Goal: Task Accomplishment & Management: Manage account settings

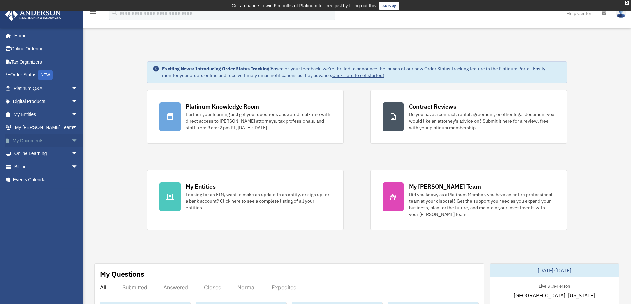
click at [34, 142] on link "My Documents arrow_drop_down" at bounding box center [46, 140] width 83 height 13
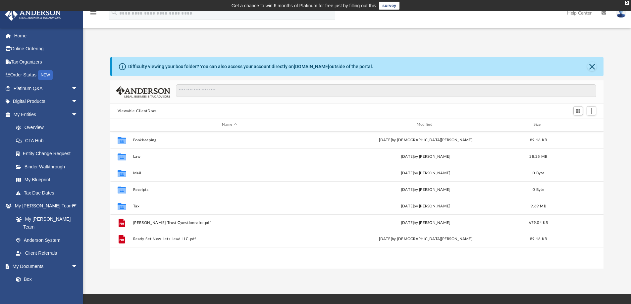
scroll to position [146, 488]
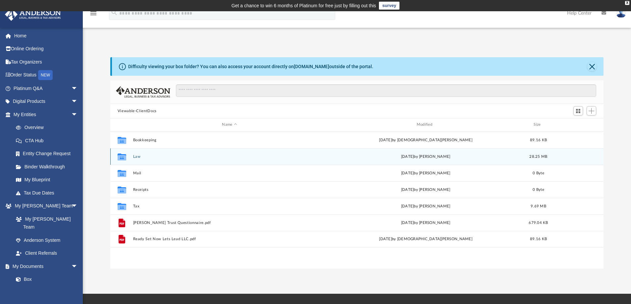
click at [134, 156] on button "Law" at bounding box center [229, 157] width 193 height 4
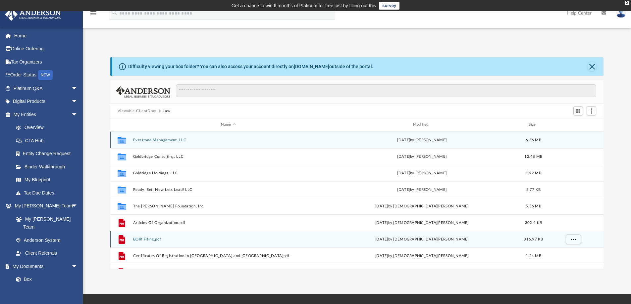
scroll to position [12, 0]
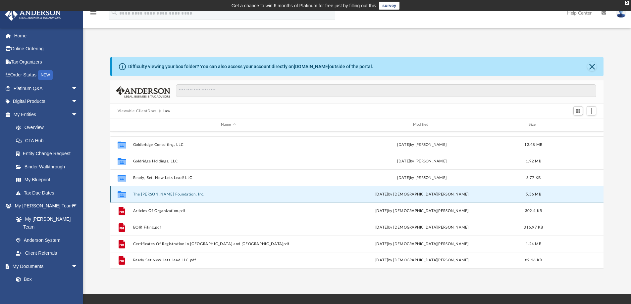
click at [158, 194] on button "The Gilliard Foundation, Inc." at bounding box center [228, 194] width 191 height 4
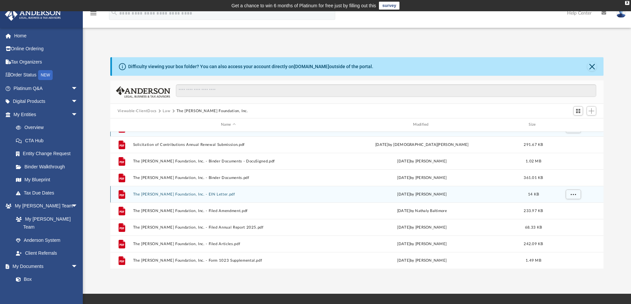
scroll to position [0, 0]
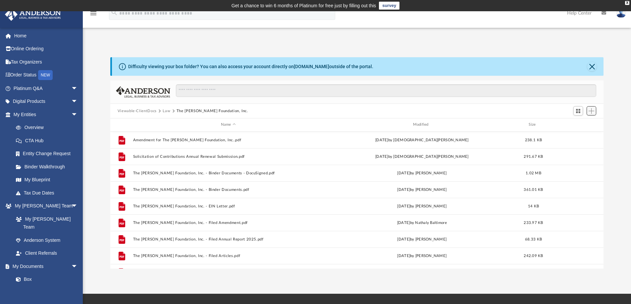
click at [592, 112] on span "Add" at bounding box center [591, 111] width 6 height 6
click at [580, 123] on li "Upload" at bounding box center [581, 124] width 21 height 7
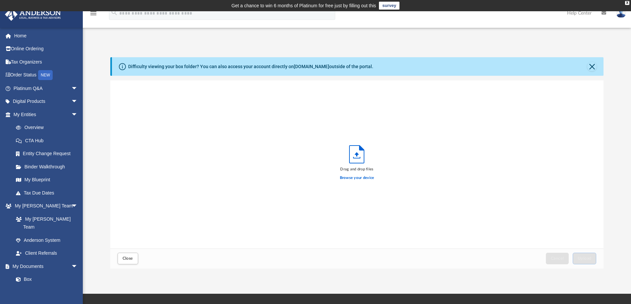
scroll to position [163, 488]
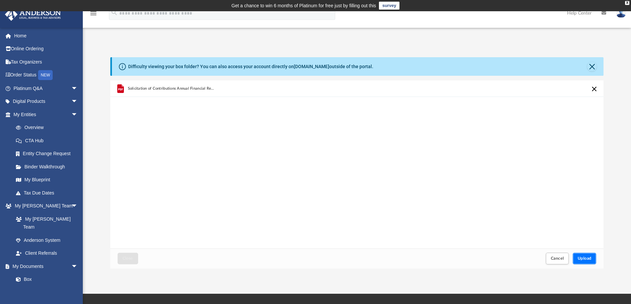
click at [589, 258] on span "Upload" at bounding box center [584, 259] width 14 height 4
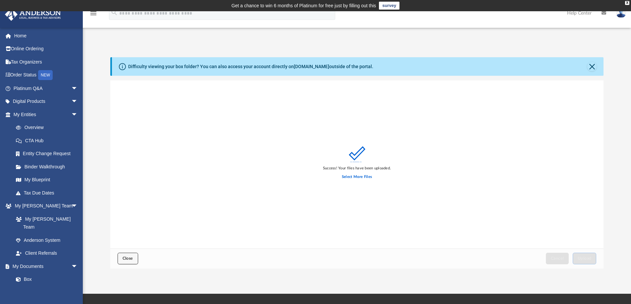
click at [134, 258] on button "Close" at bounding box center [128, 259] width 21 height 12
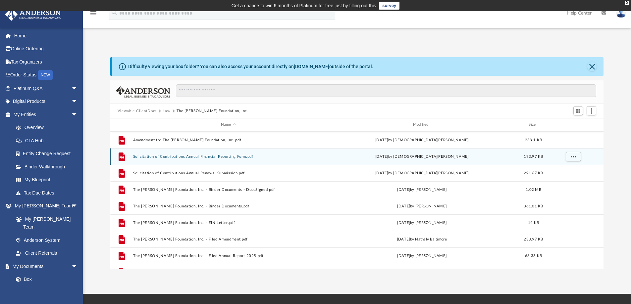
click at [191, 155] on button "Solicitation of Contributions Annual Financial Reporting Form.pdf" at bounding box center [228, 157] width 191 height 4
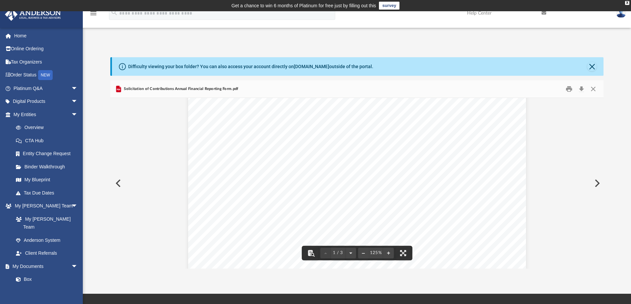
scroll to position [0, 0]
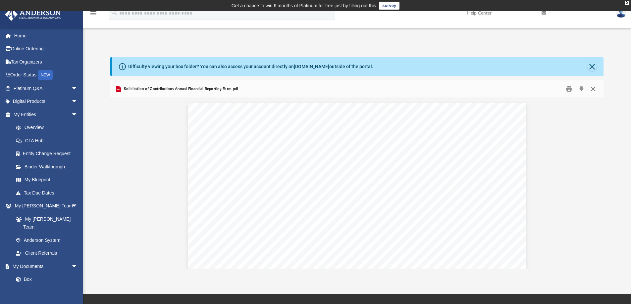
click at [597, 87] on button "Close" at bounding box center [593, 89] width 12 height 10
